Goal: Task Accomplishment & Management: Use online tool/utility

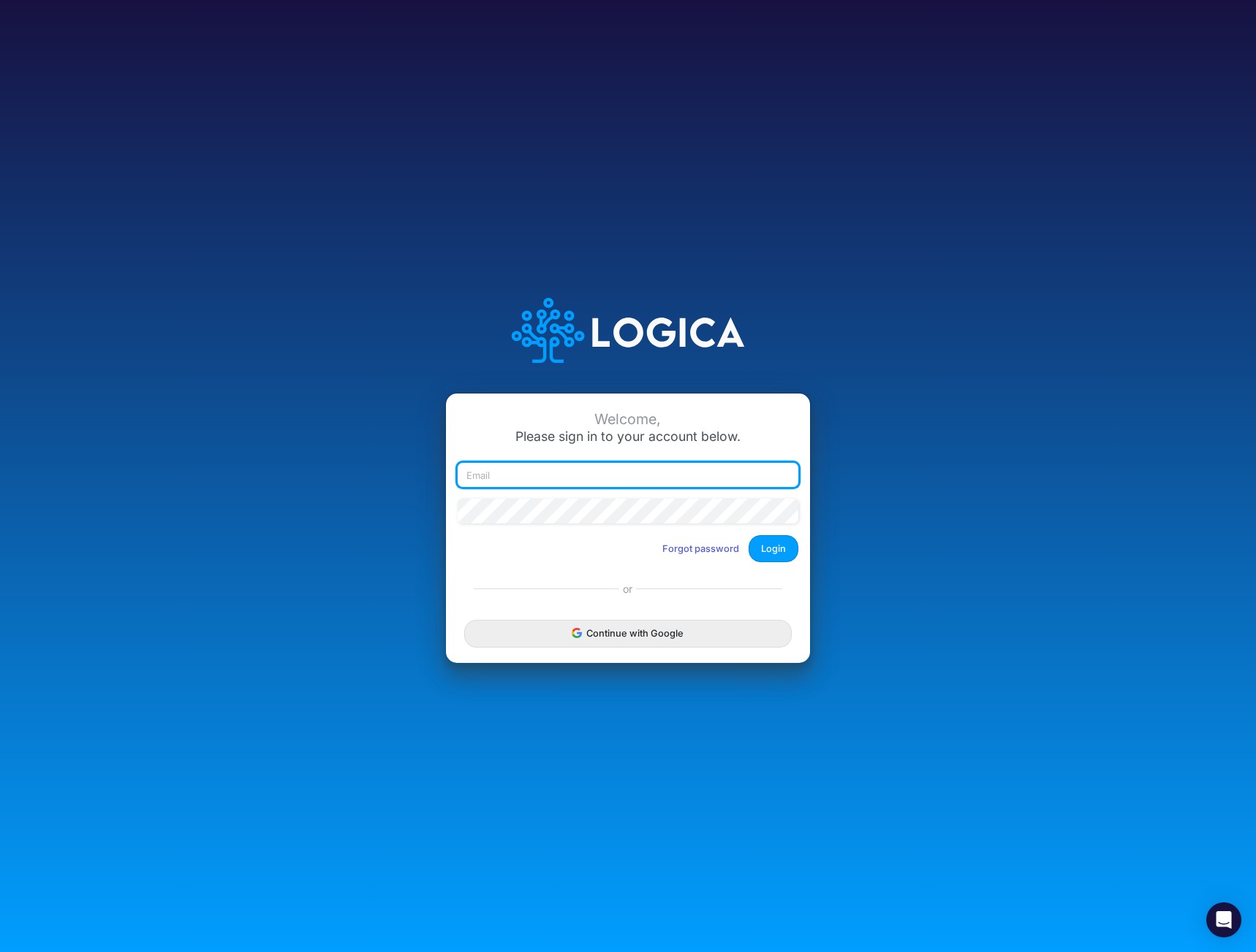
type input "[EMAIL_ADDRESS][DOMAIN_NAME]"
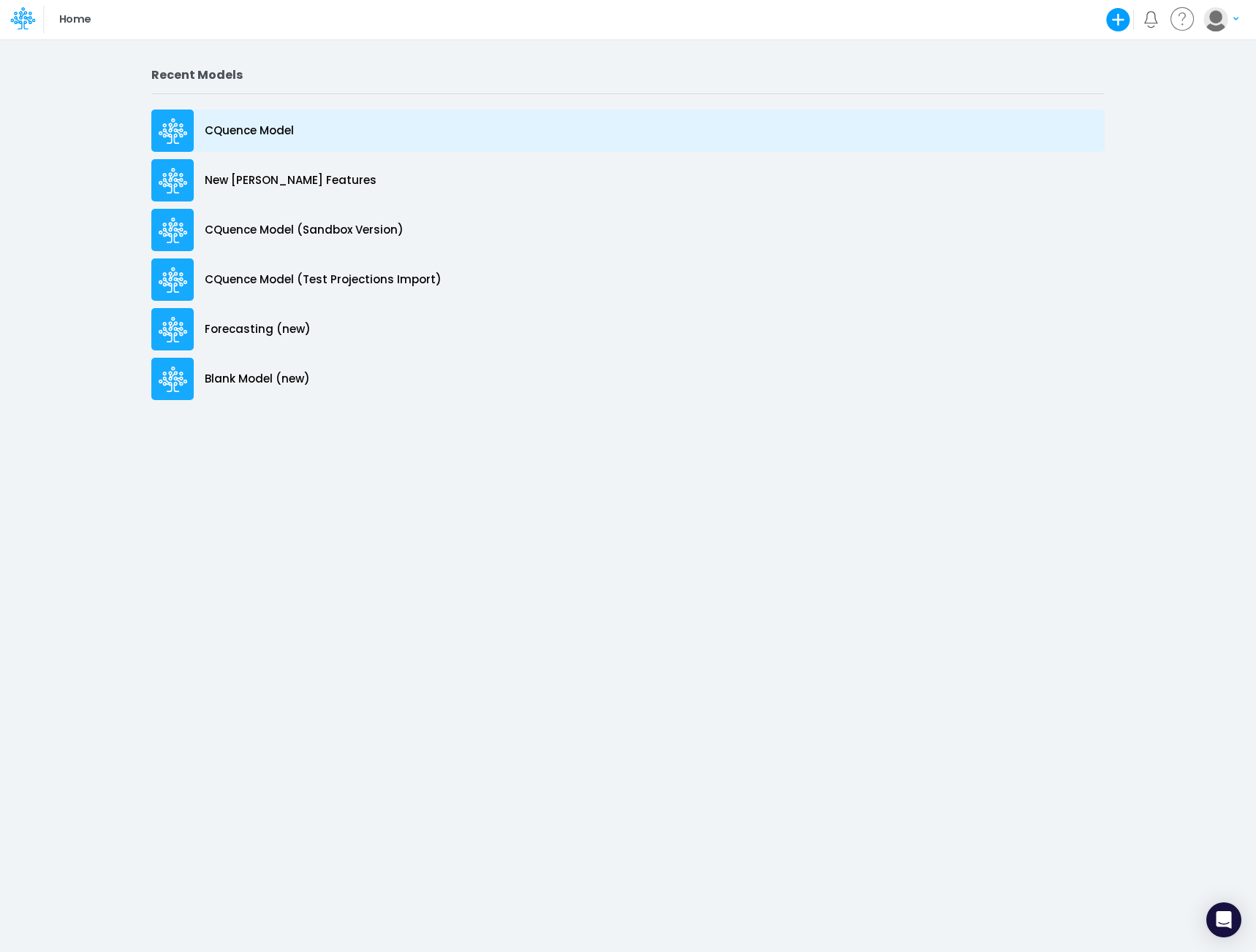
click at [227, 130] on p "CQuence Model" at bounding box center [249, 131] width 89 height 17
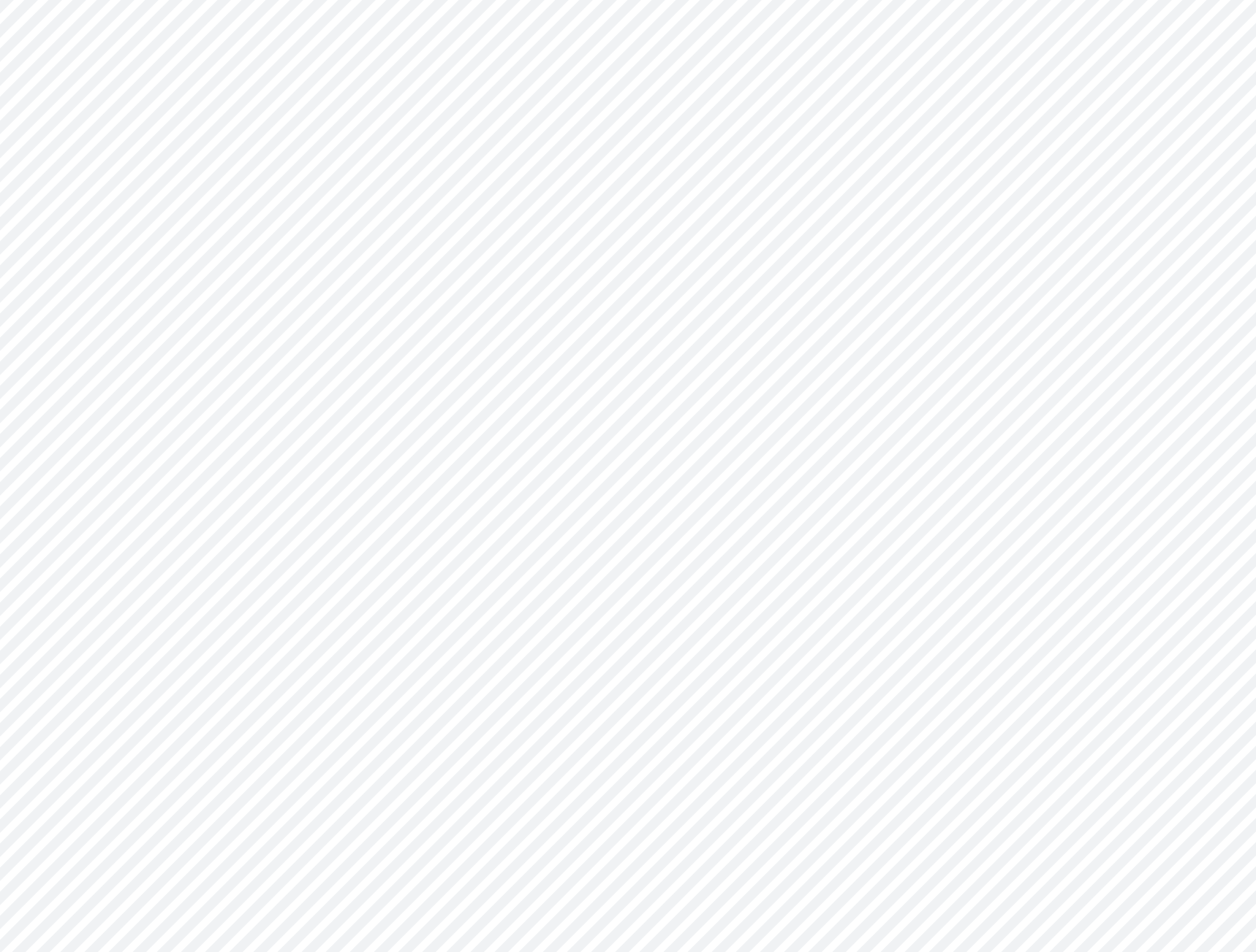
type input "Consolidated All by Month"
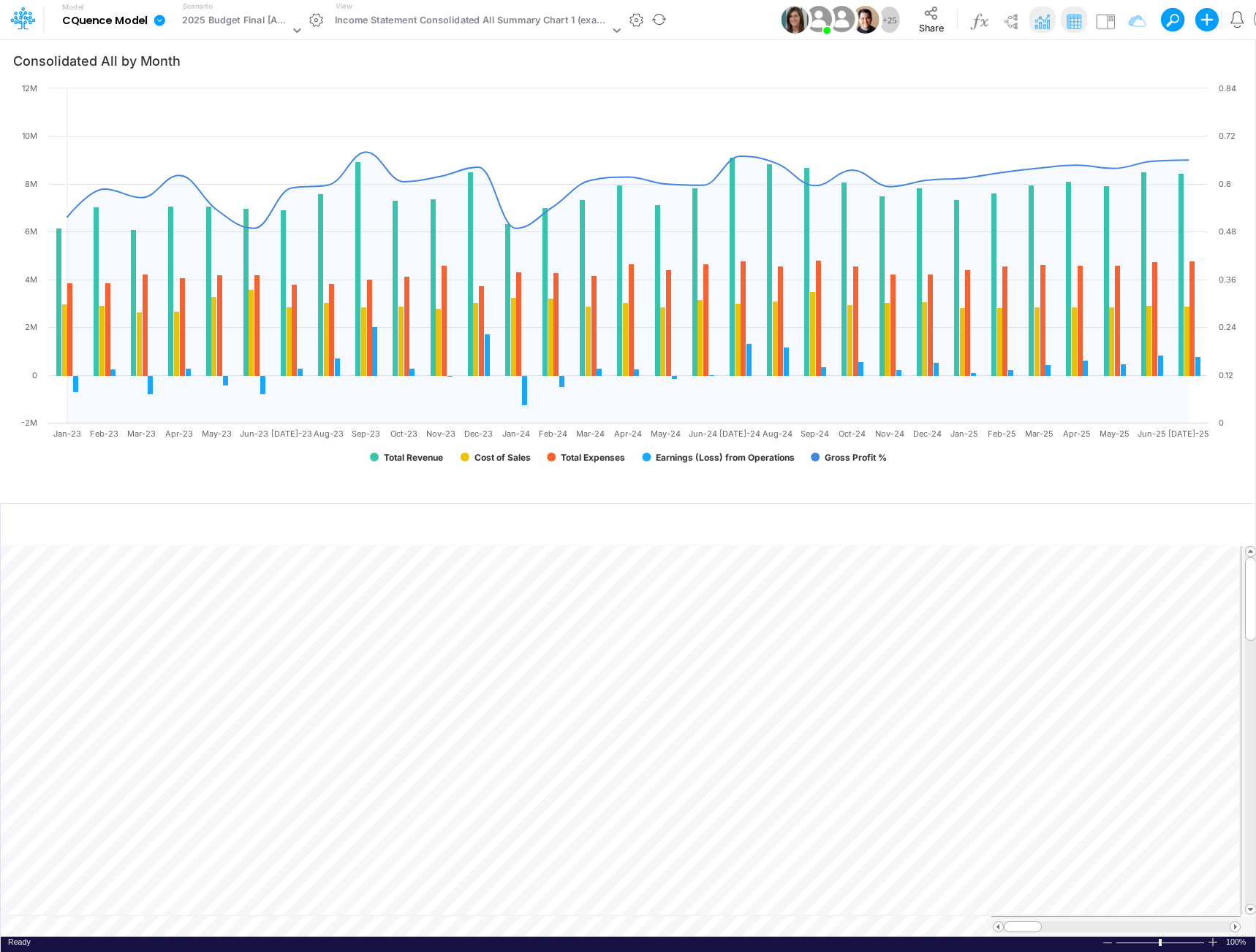
click at [157, 21] on icon at bounding box center [159, 20] width 11 height 11
click at [209, 100] on button "Import" at bounding box center [233, 103] width 156 height 24
click at [343, 134] on button "Data" at bounding box center [390, 136] width 156 height 22
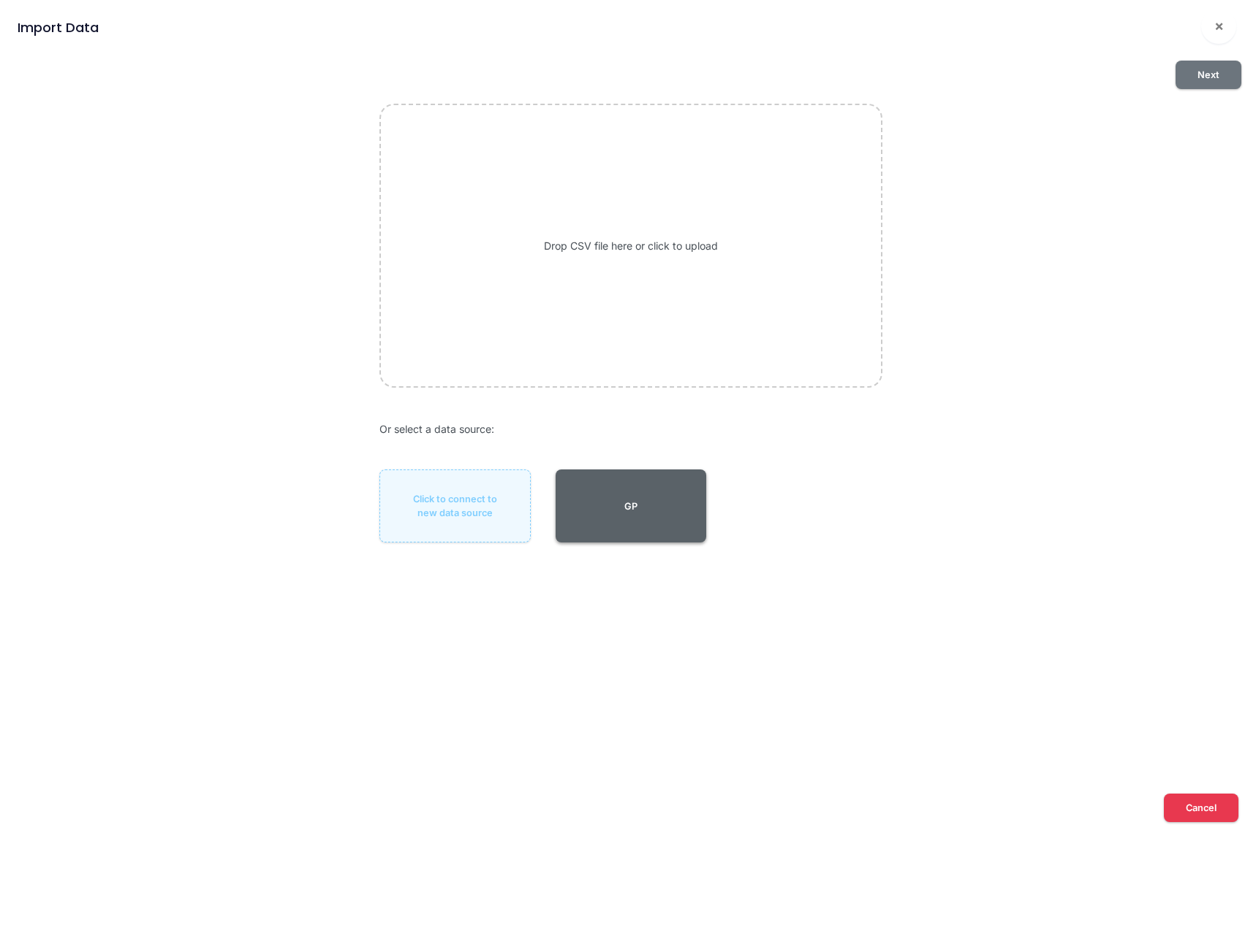
click at [631, 503] on button "GP" at bounding box center [630, 506] width 150 height 73
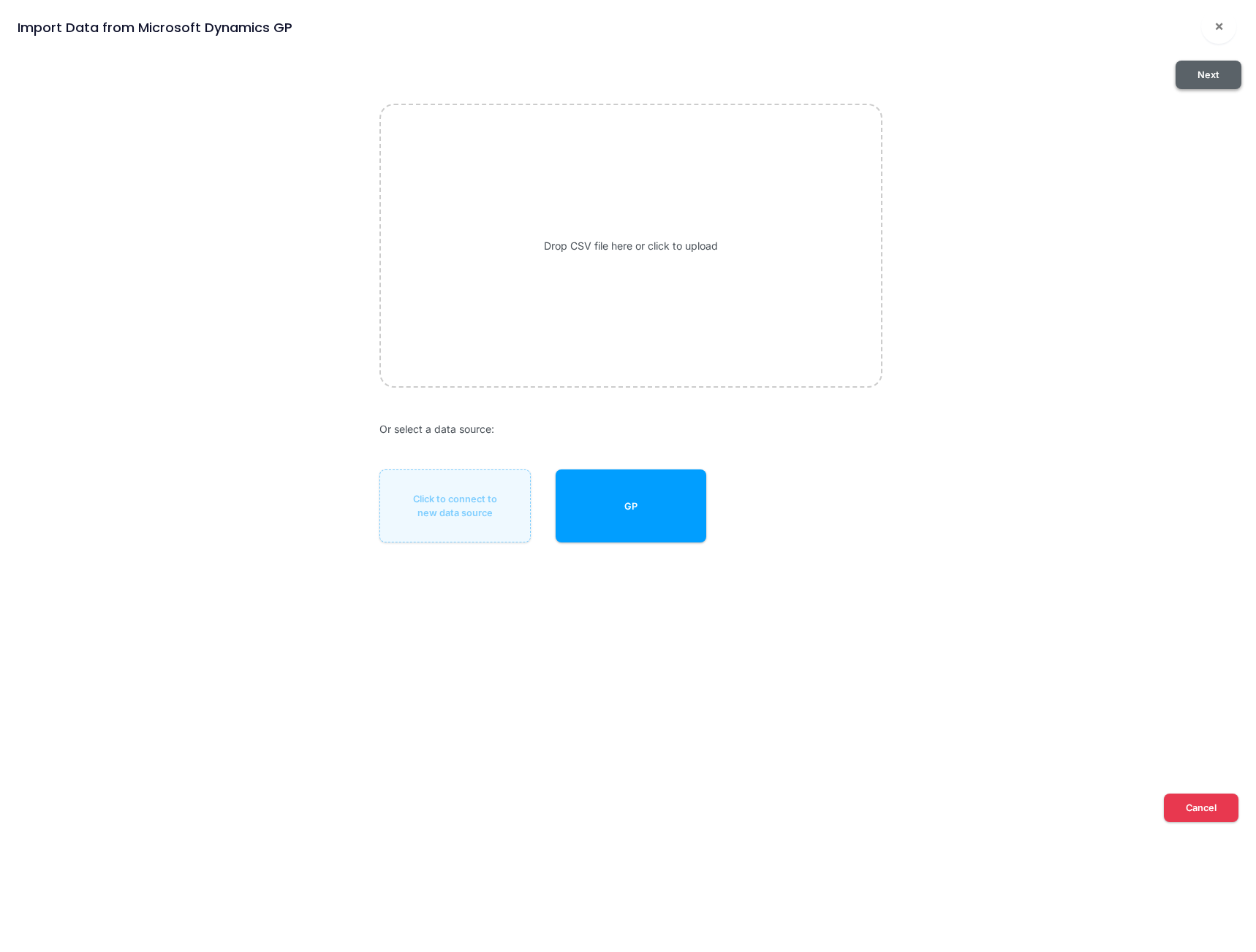
click at [1195, 74] on button "Next" at bounding box center [1207, 74] width 65 height 28
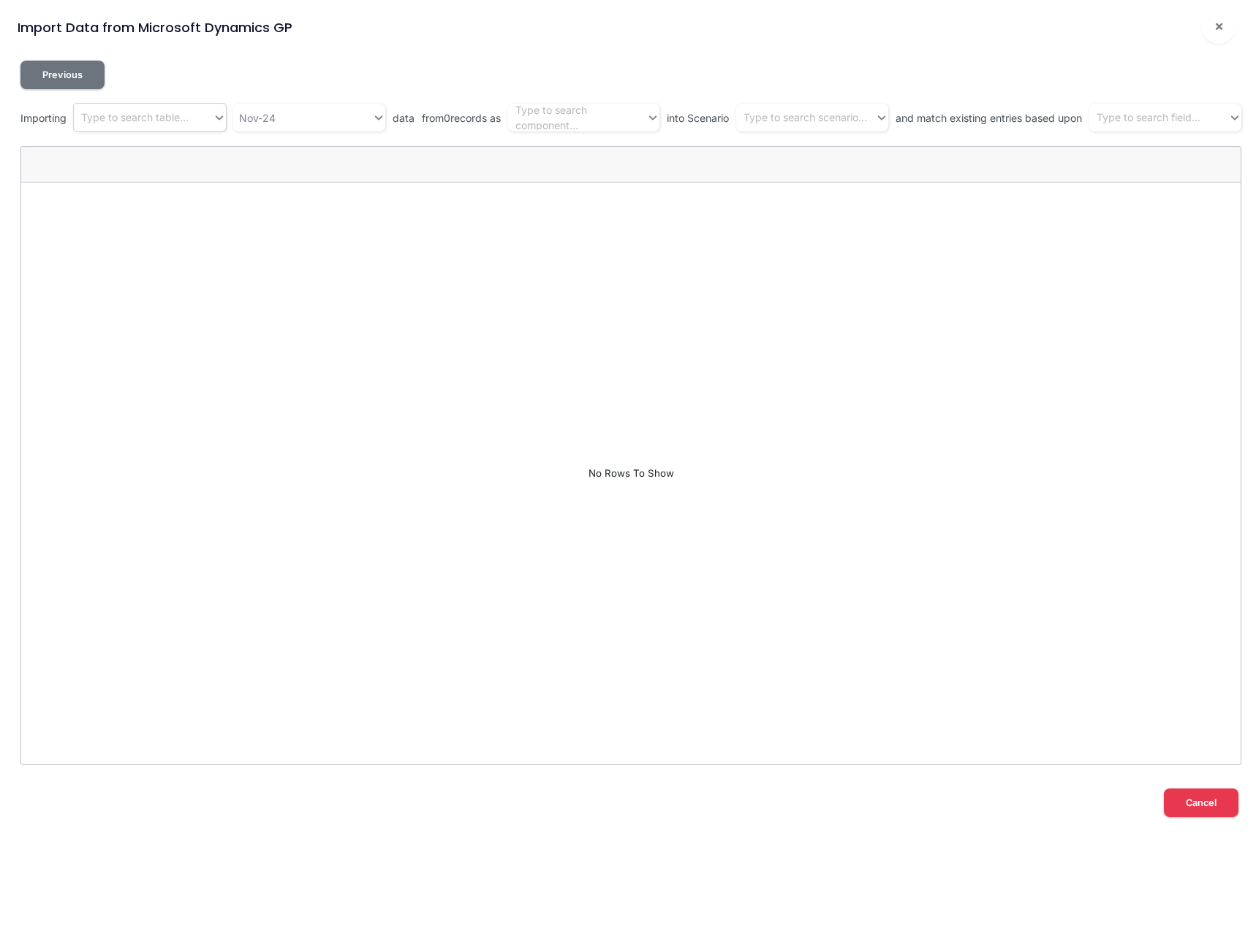
click at [146, 118] on div "Type to search table..." at bounding box center [135, 118] width 107 height 16
click at [126, 261] on div "Trial Balances" at bounding box center [149, 262] width 150 height 27
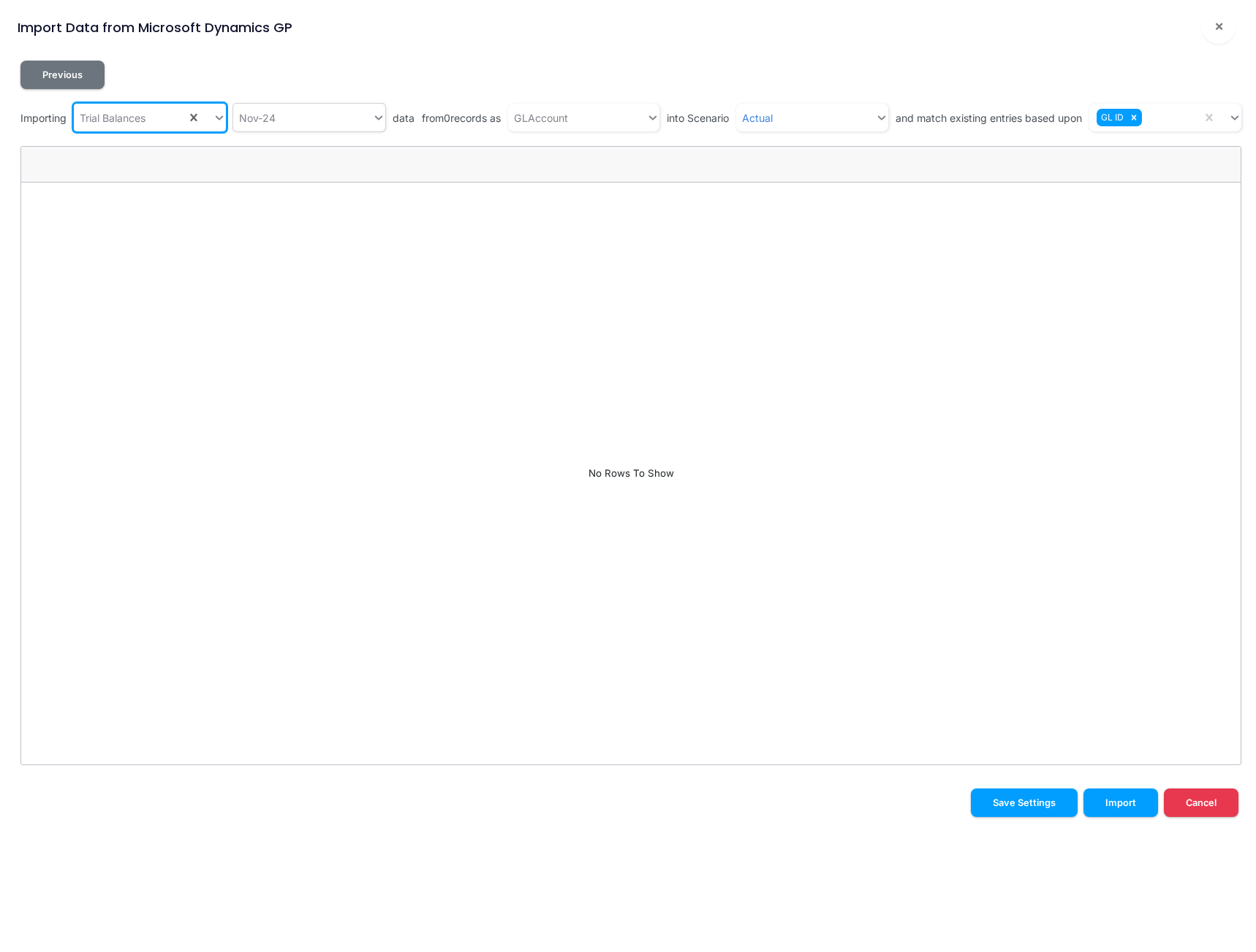
click at [273, 119] on div "Nov-24" at bounding box center [257, 118] width 36 height 16
type input "jul"
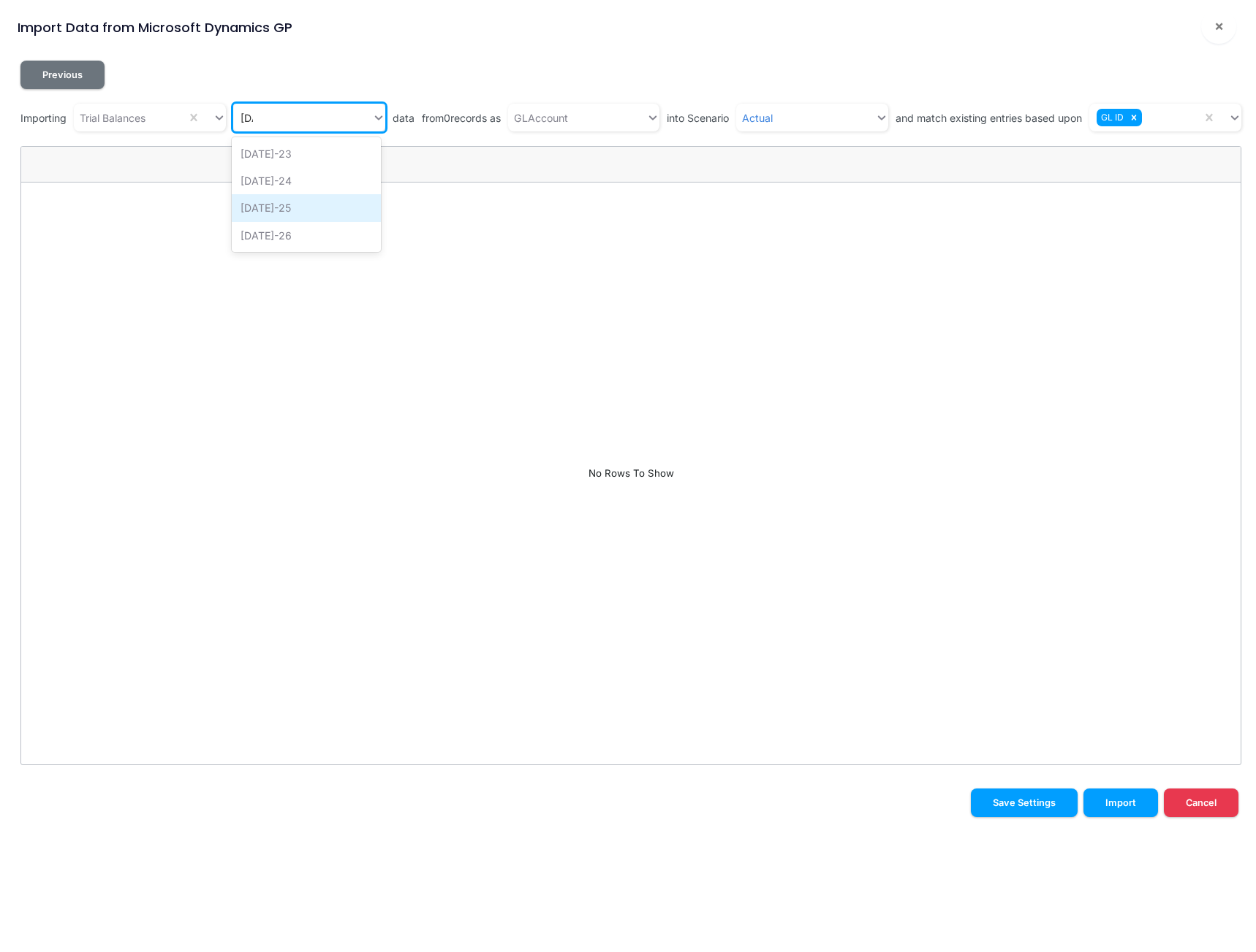
click at [263, 212] on div "Jul-25" at bounding box center [306, 208] width 150 height 27
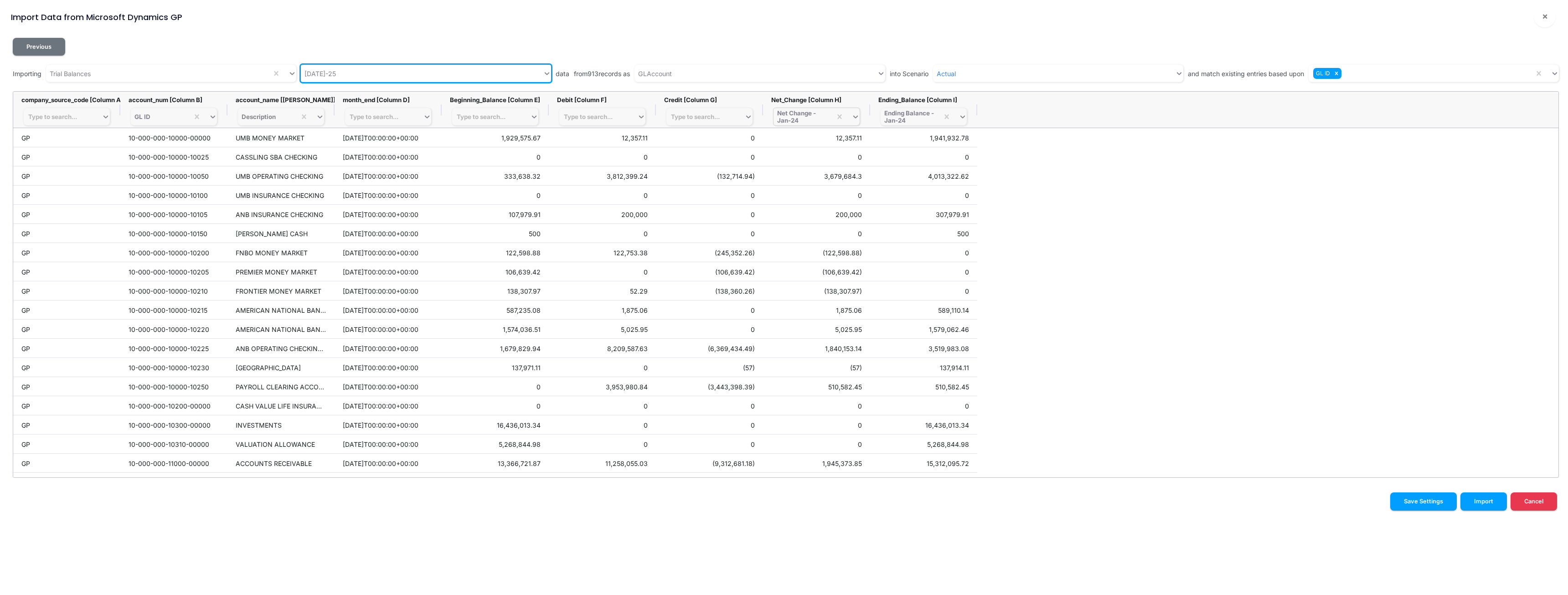
click at [783, 117] on div "Net Change - Jan-24" at bounding box center [802, 117] width 51 height 15
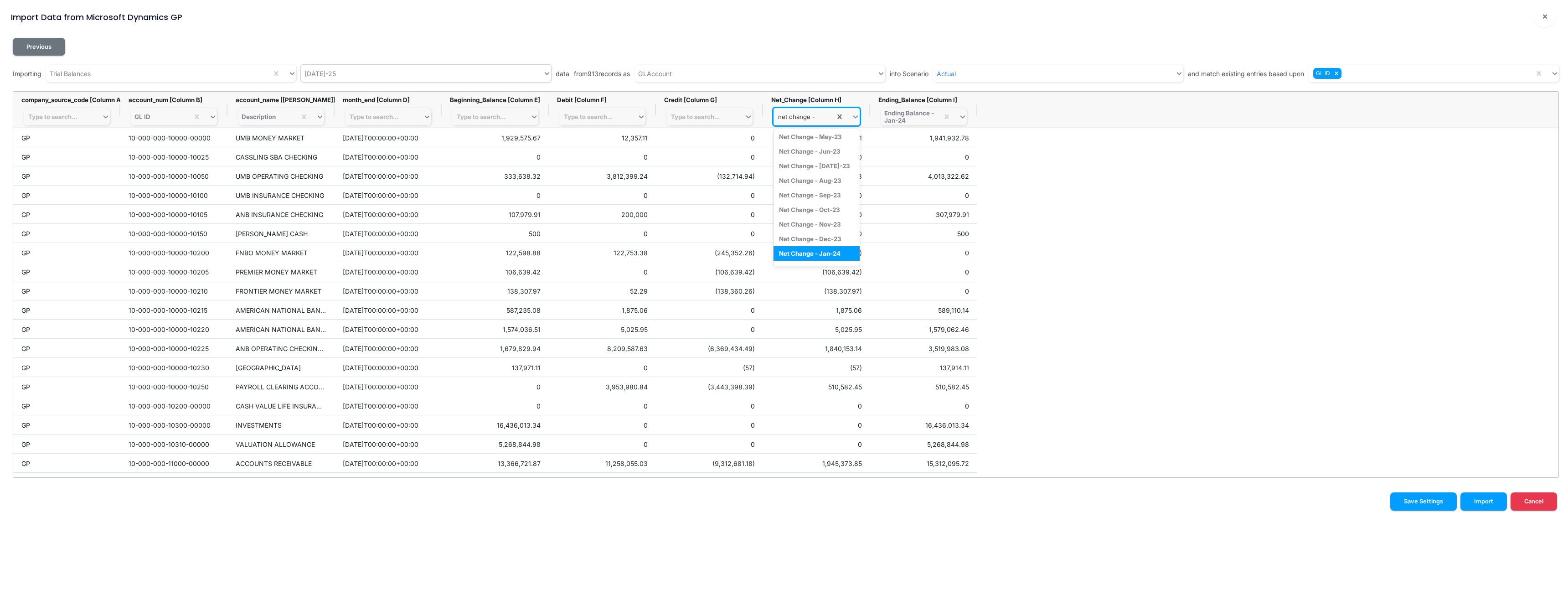
scroll to position [12, 0]
type input "net change - ju"
click at [783, 222] on div "Net Change - Jul-25" at bounding box center [817, 222] width 86 height 15
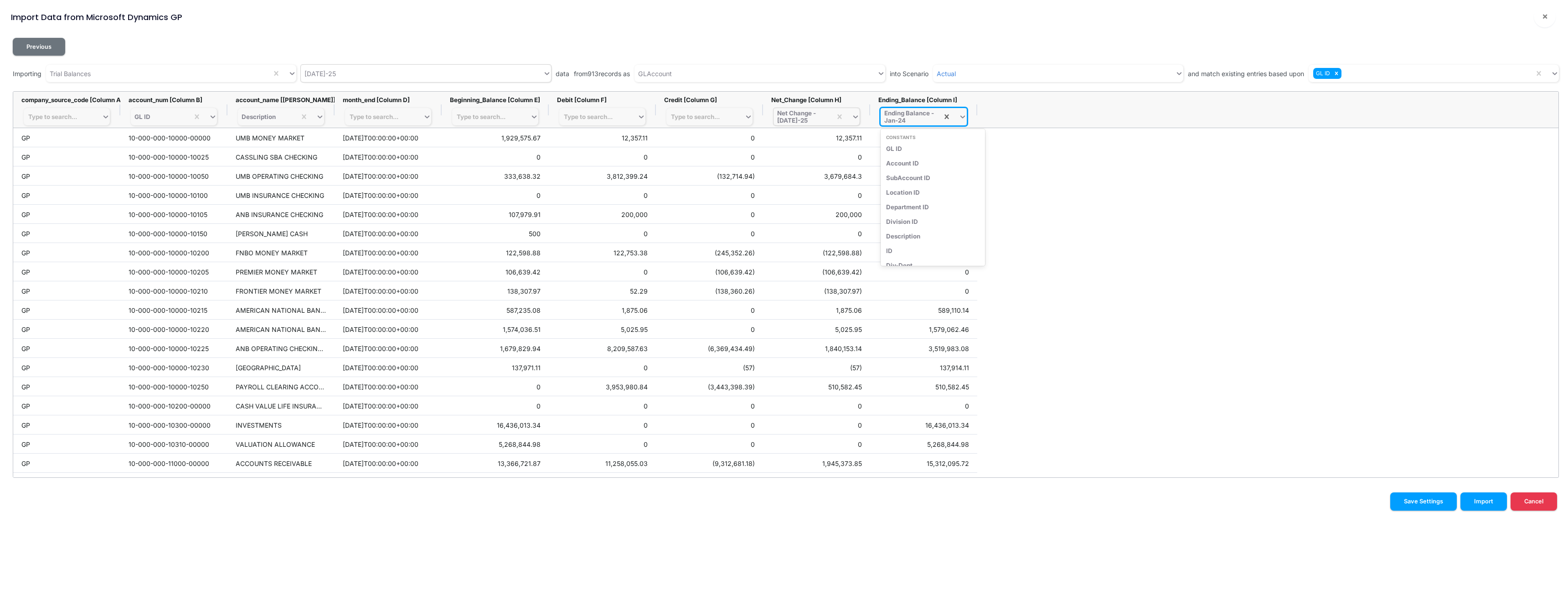
click at [783, 119] on div "Ending Balance - Jan-24" at bounding box center [909, 117] width 51 height 15
type input "ending balance - ju"
click at [783, 222] on div "Ending Balance - Jul-25" at bounding box center [927, 222] width 93 height 15
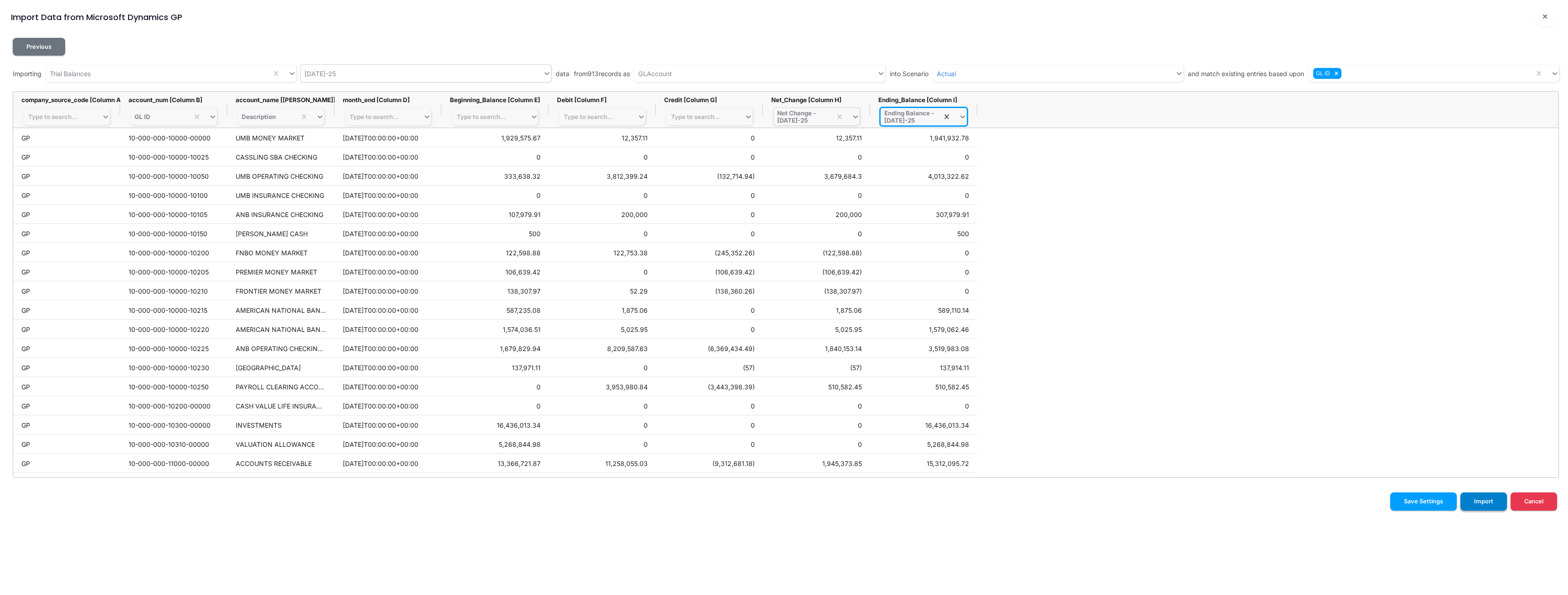
click at [783, 504] on button "Import" at bounding box center [1483, 501] width 46 height 18
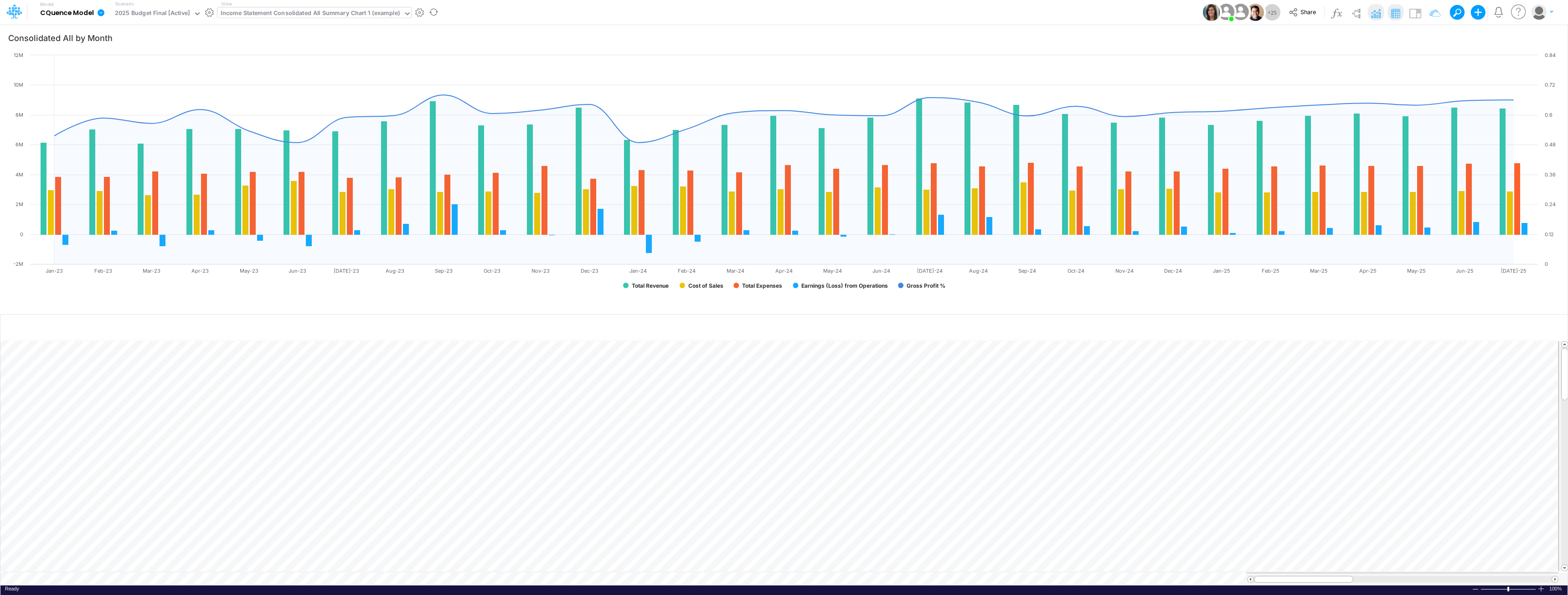
click at [372, 10] on div "Income Statement Consolidated All Summary Chart 1 (example)" at bounding box center [310, 13] width 179 height 10
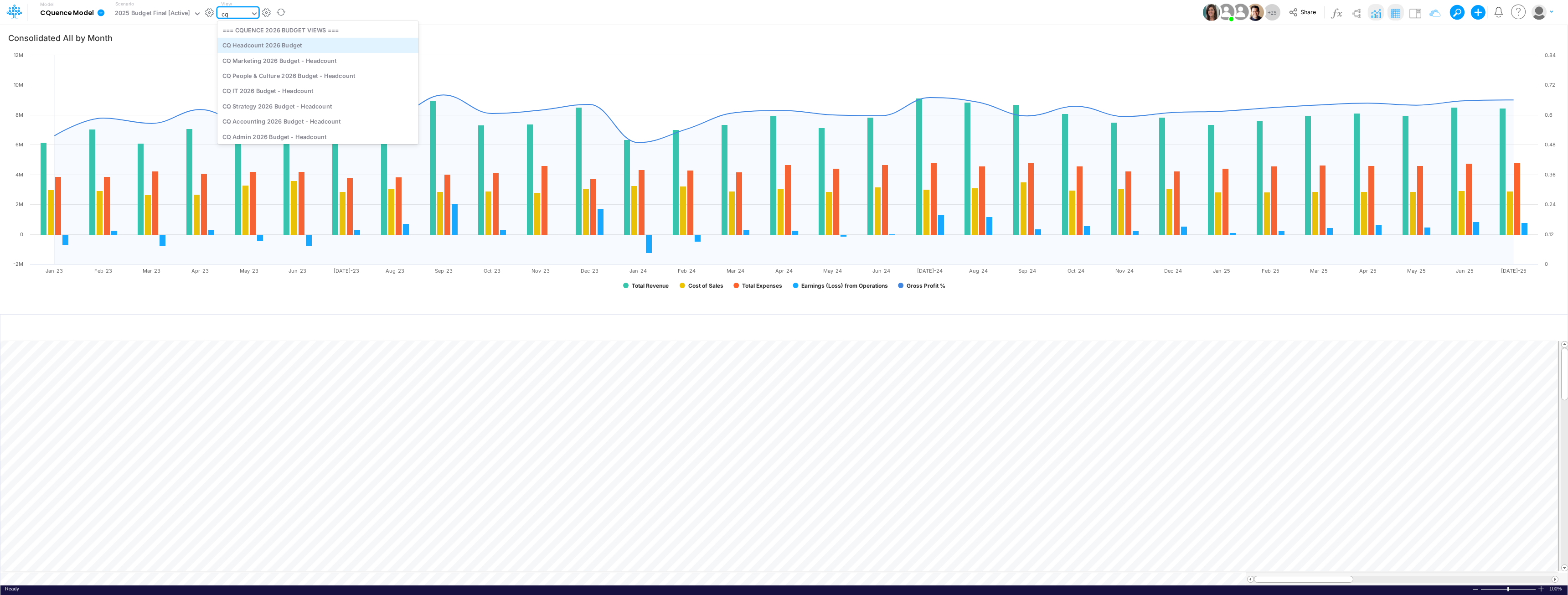
type input "c"
type input "profe"
click at [281, 29] on div "CQ Professional Services (YTD)" at bounding box center [318, 30] width 201 height 15
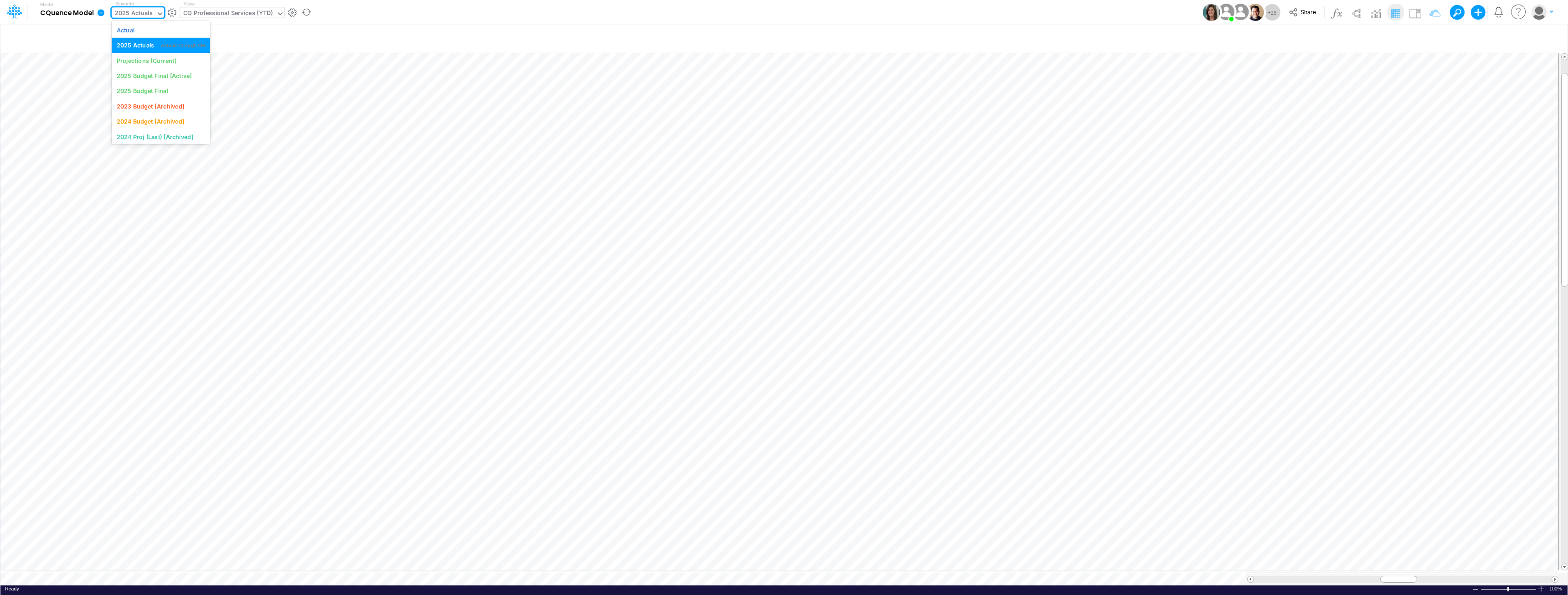
click at [157, 13] on icon at bounding box center [159, 13] width 8 height 8
click at [153, 60] on div "Projections (Current)" at bounding box center [147, 60] width 60 height 9
click at [102, 13] on icon at bounding box center [100, 12] width 7 height 7
click at [166, 68] on button "Import" at bounding box center [147, 65] width 97 height 15
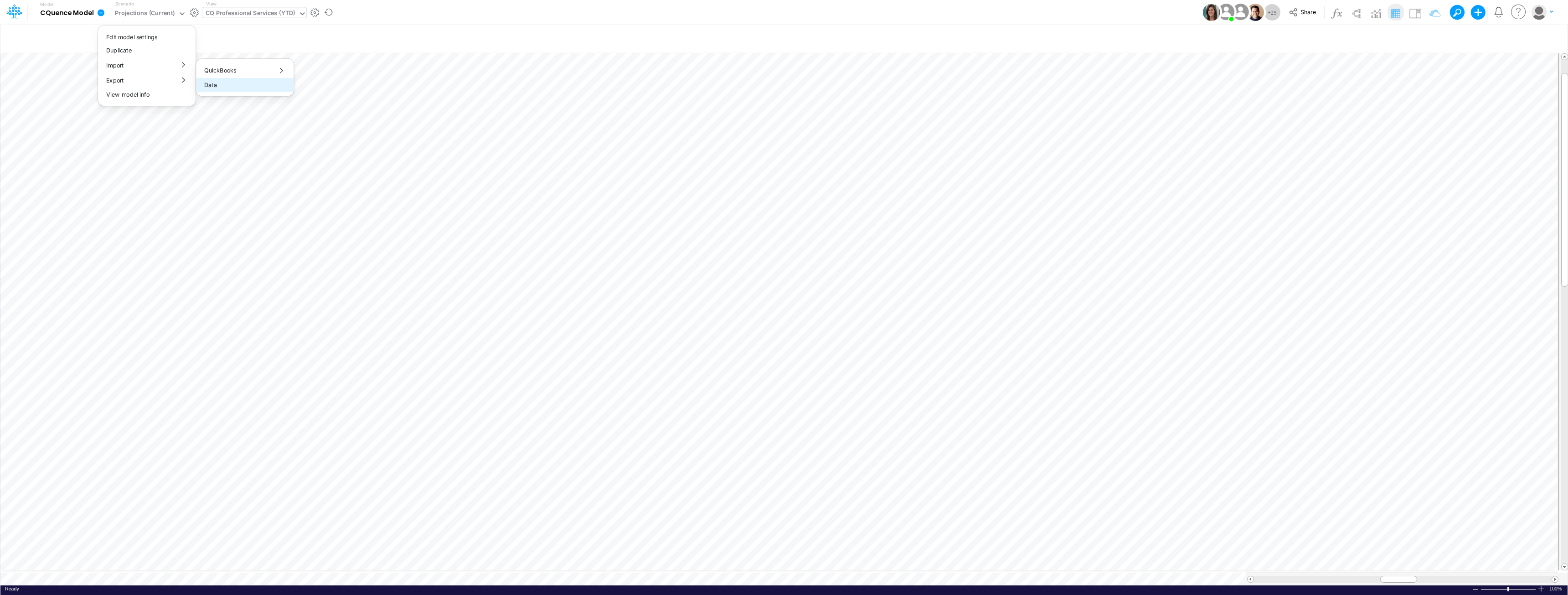
click at [220, 89] on button "Data" at bounding box center [245, 85] width 97 height 14
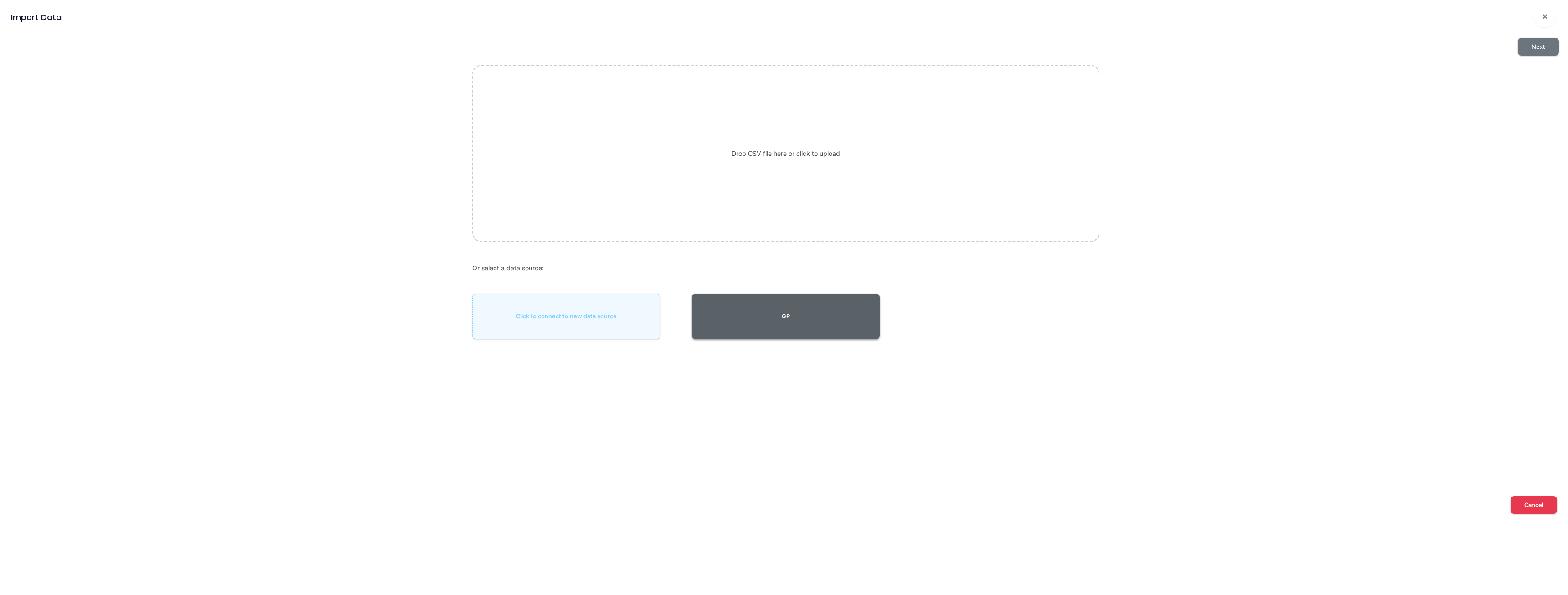
click at [783, 315] on button "GP" at bounding box center [786, 316] width 188 height 46
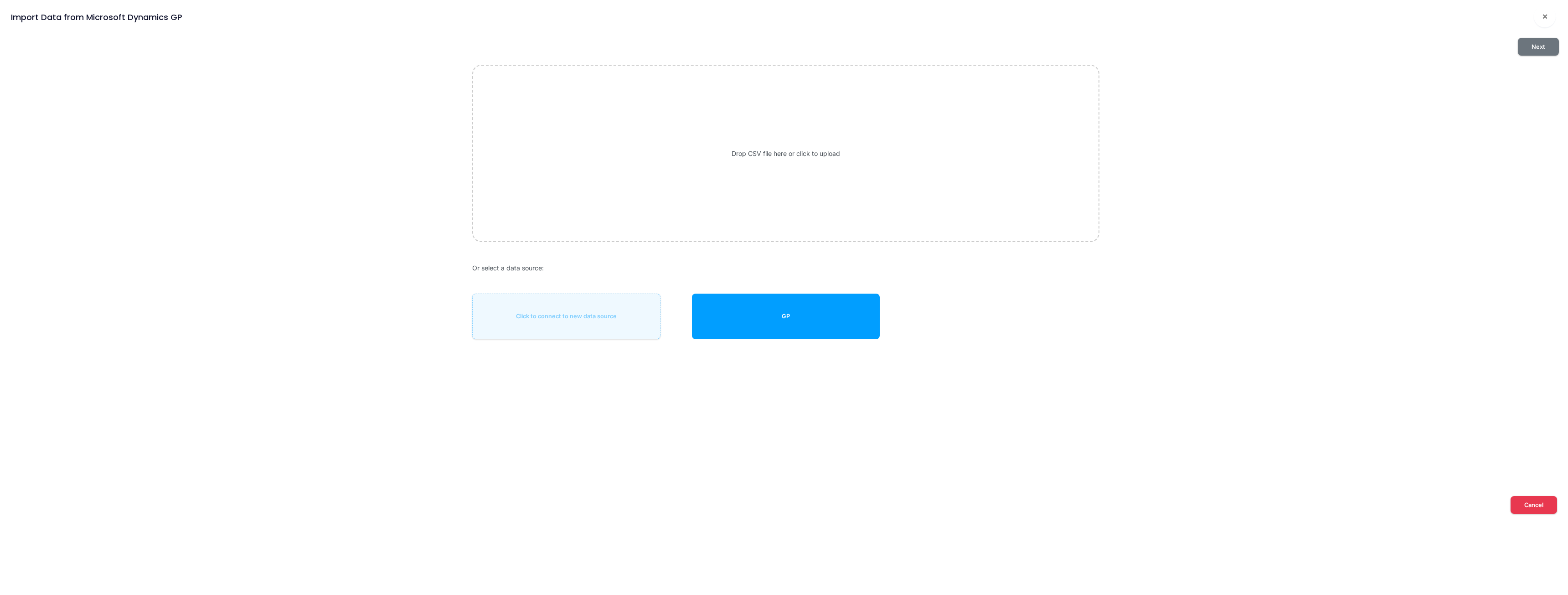
click at [783, 313] on button "GP" at bounding box center [786, 316] width 188 height 46
click at [783, 46] on button "Next" at bounding box center [1538, 46] width 41 height 18
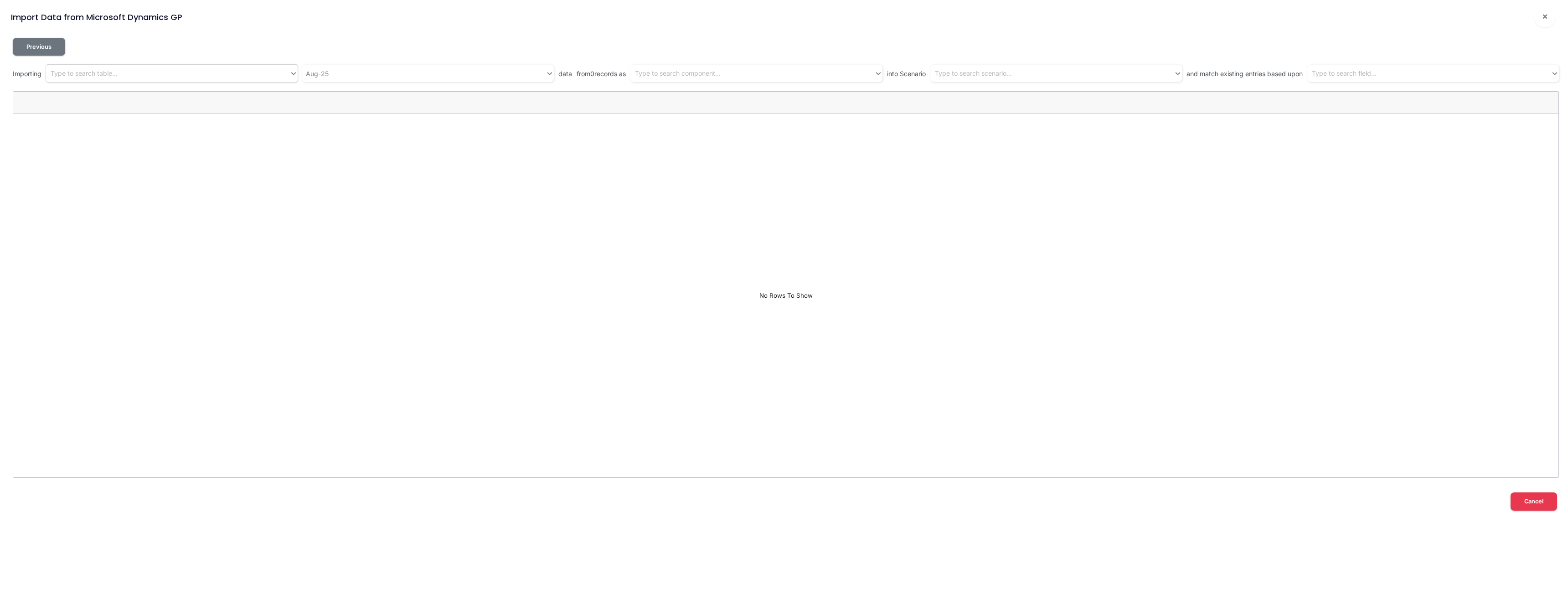
click at [130, 72] on div "Type to search table..." at bounding box center [168, 74] width 243 height 15
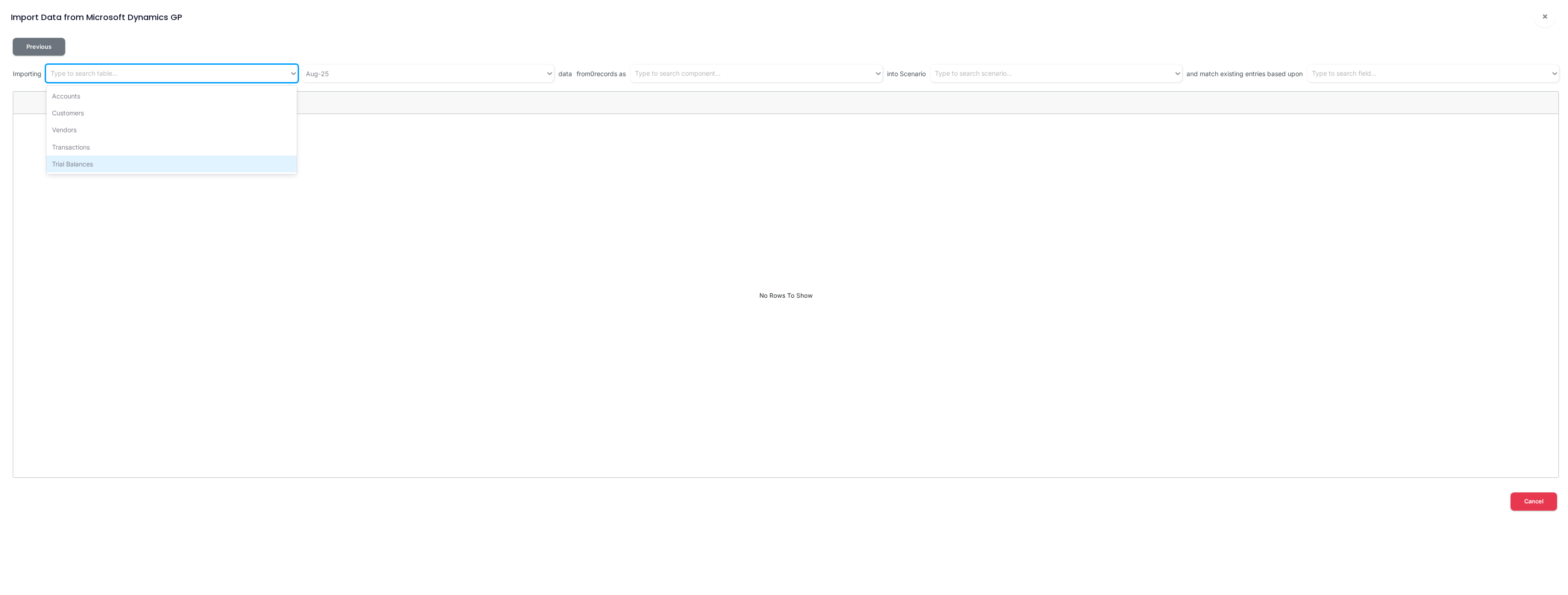
click at [75, 164] on div "Trial Balances" at bounding box center [171, 164] width 250 height 17
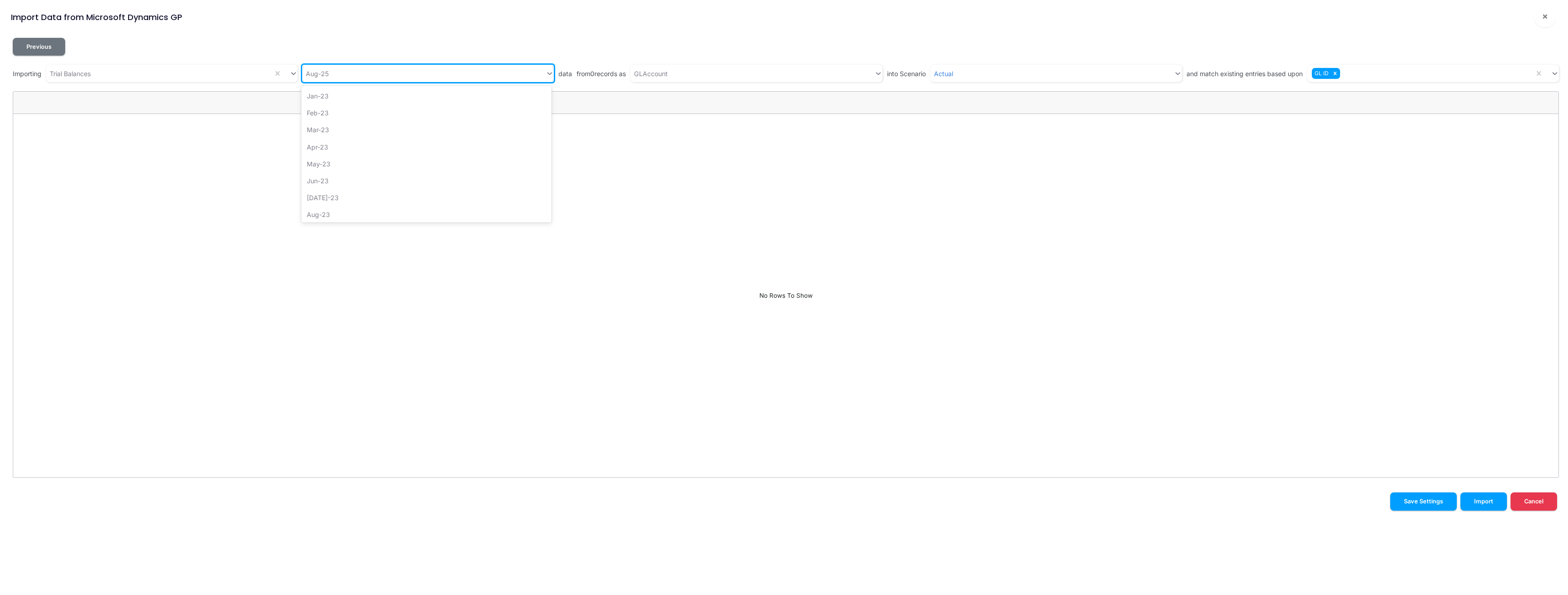
click at [365, 76] on div "Aug-25" at bounding box center [424, 74] width 243 height 15
type input "jul"
click at [326, 127] on div "Jul-25" at bounding box center [426, 130] width 250 height 17
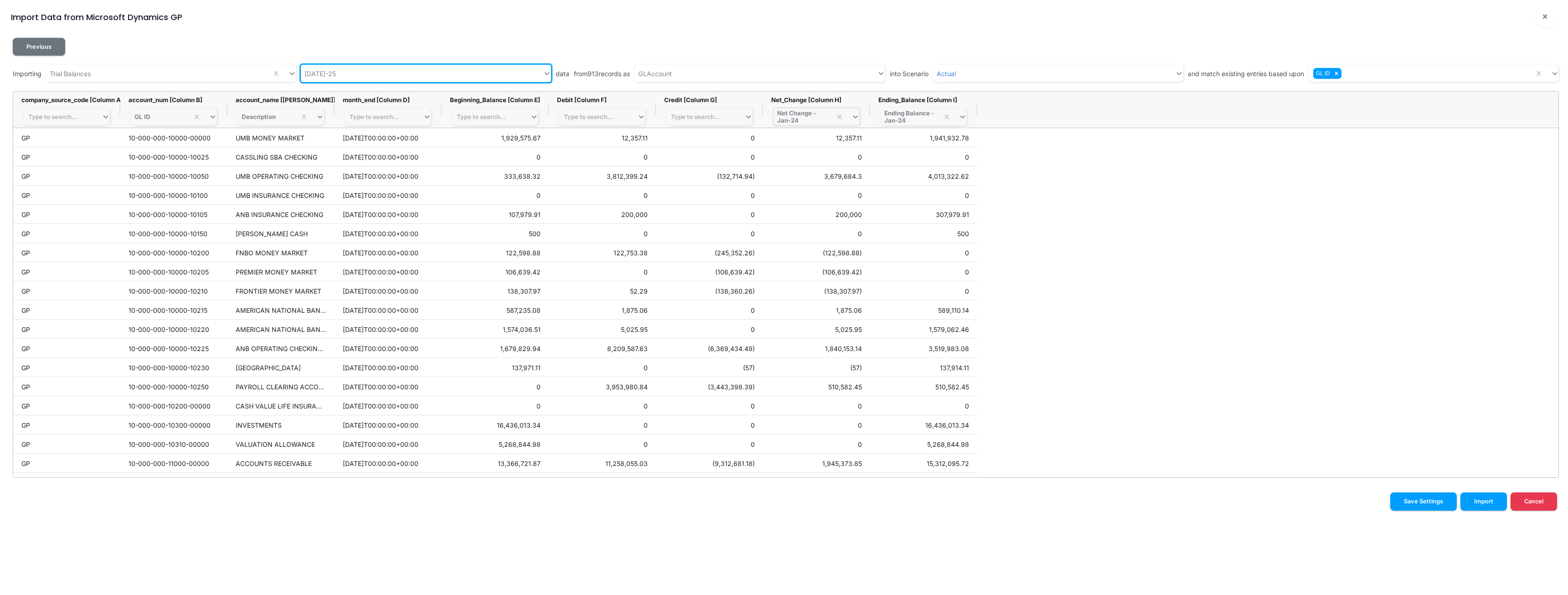
click at [783, 113] on div "Net Change - Jan-24" at bounding box center [802, 117] width 51 height 15
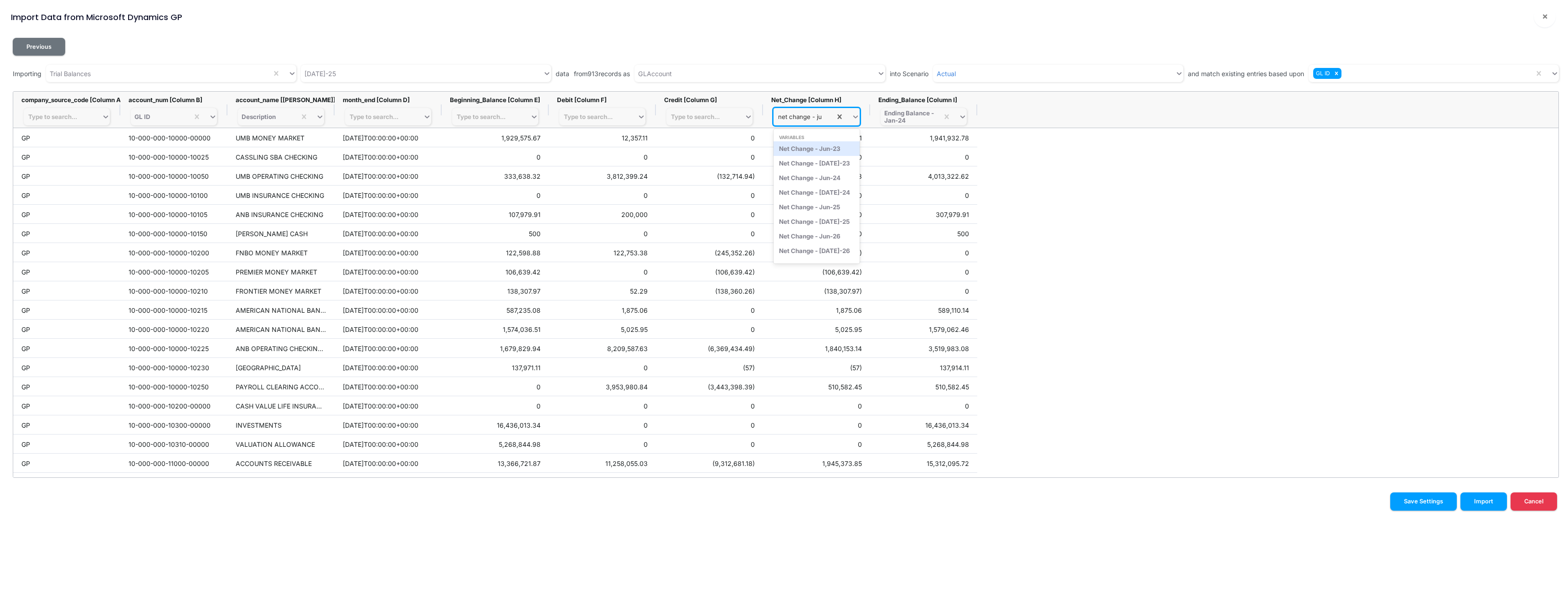
type input "net change - jul"
click at [783, 179] on div "Net Change - Jul-25" at bounding box center [817, 178] width 86 height 15
click at [783, 115] on div "Ending Balance - Jan-24" at bounding box center [909, 117] width 51 height 15
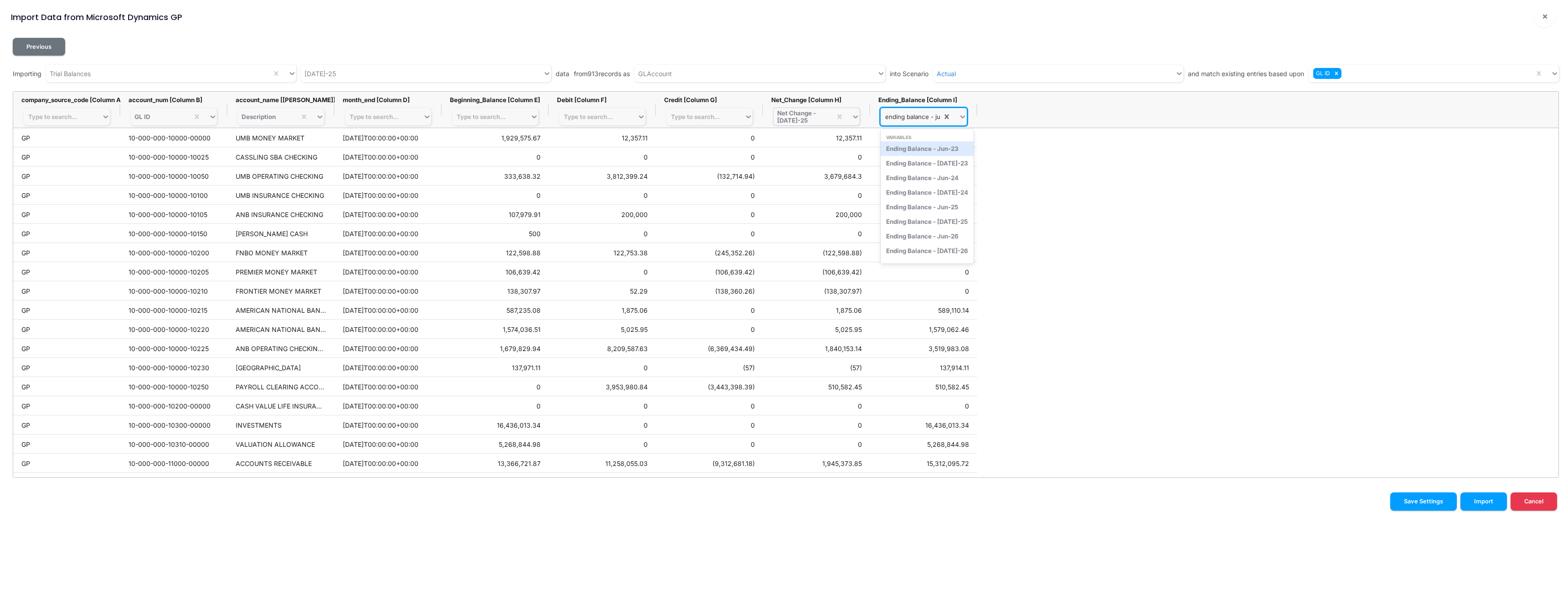
type input "ending balance - jul"
click at [783, 176] on div "Ending Balance - Jul-25" at bounding box center [927, 178] width 93 height 15
click at [783, 504] on button "Import" at bounding box center [1483, 501] width 46 height 18
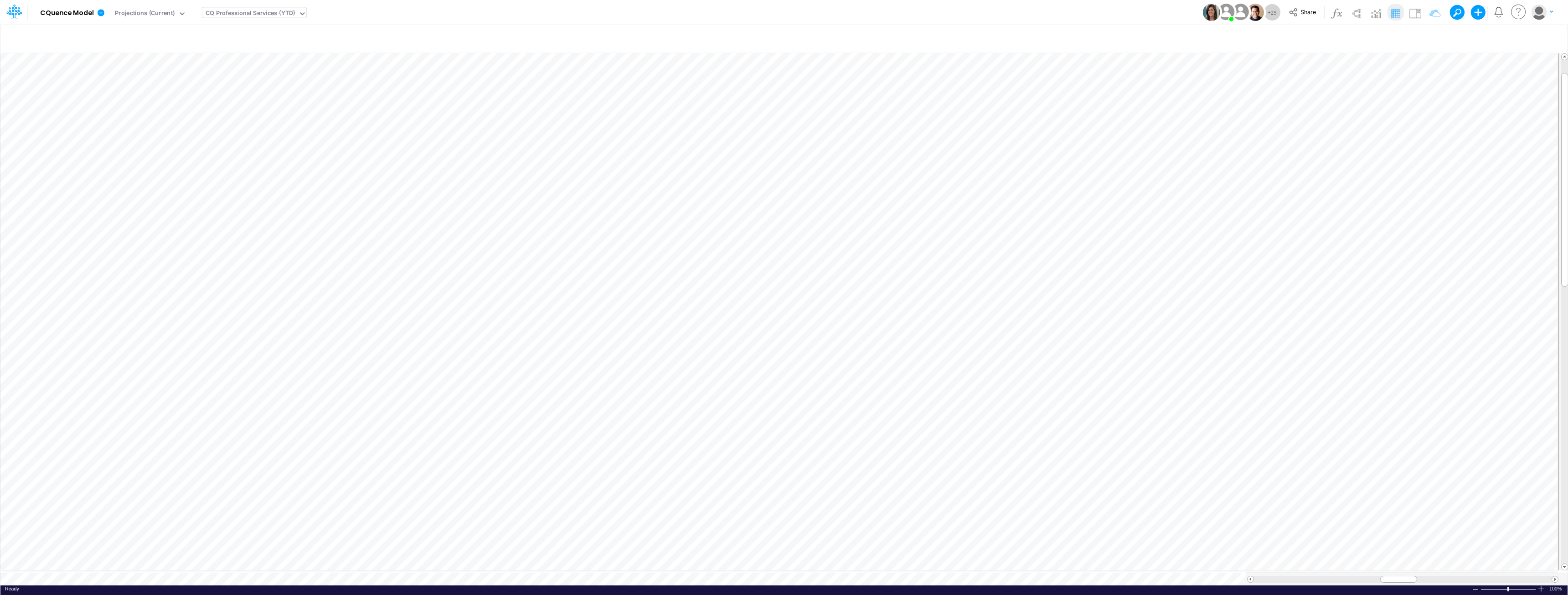
click at [260, 15] on div "CQ Professional Services (YTD)" at bounding box center [250, 13] width 89 height 10
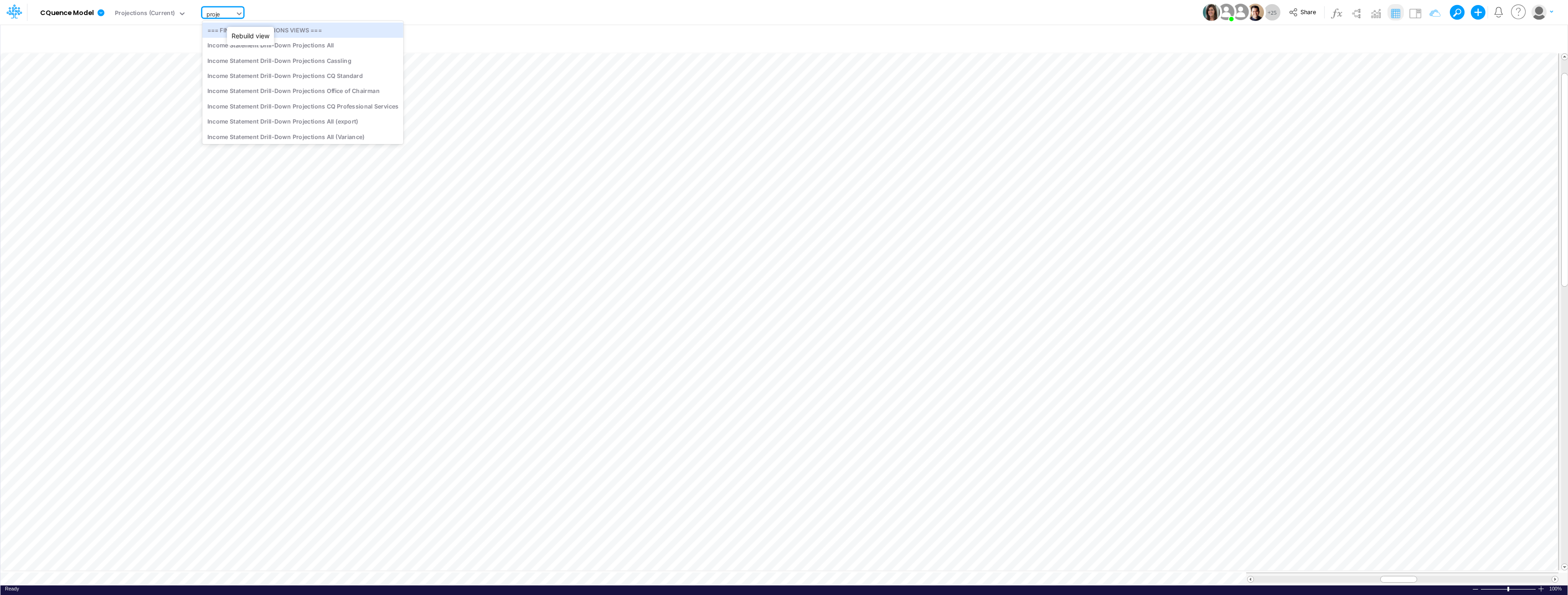
type input "projec"
click at [286, 63] on div "Income Statement Drill-Down Projections Cassling" at bounding box center [303, 60] width 201 height 15
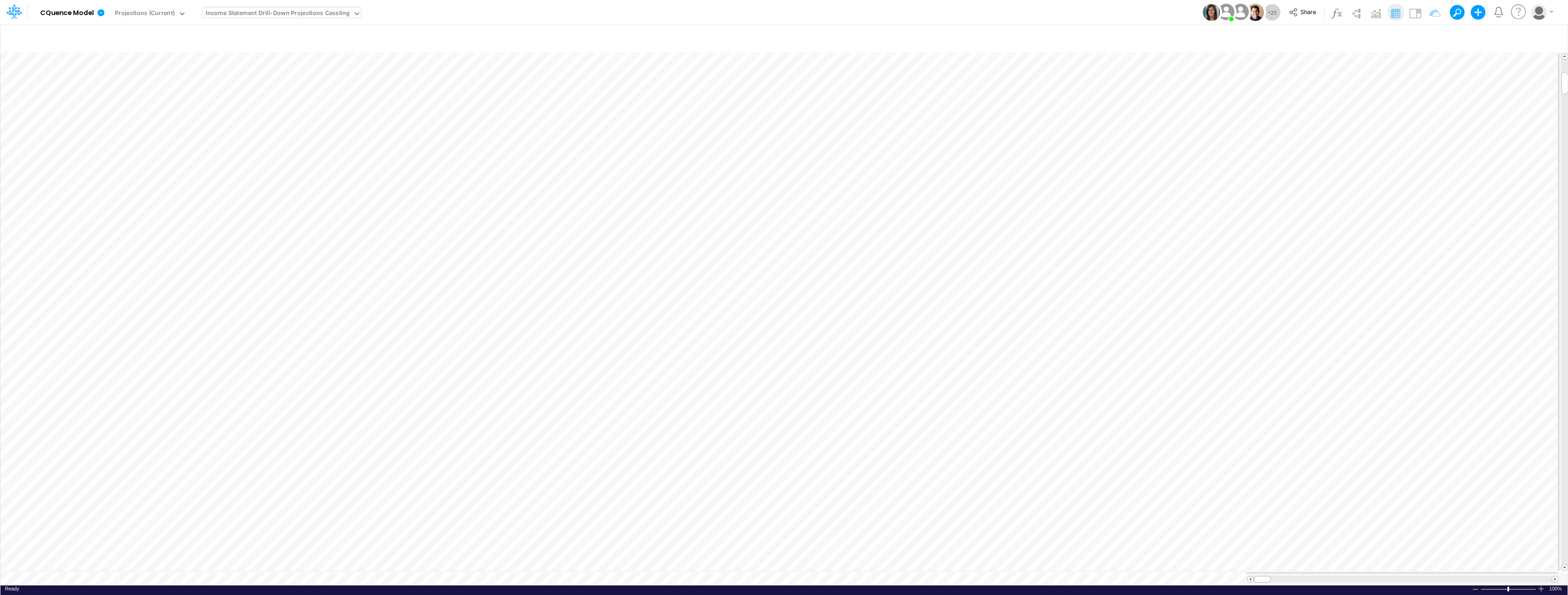
click at [730, 19] on div "Model CQuence Model Edit model settings Duplicate Import QuickBooks QuickBooks …" at bounding box center [784, 12] width 1411 height 24
click at [181, 14] on icon at bounding box center [181, 13] width 4 height 2
